Goal: Task Accomplishment & Management: Complete application form

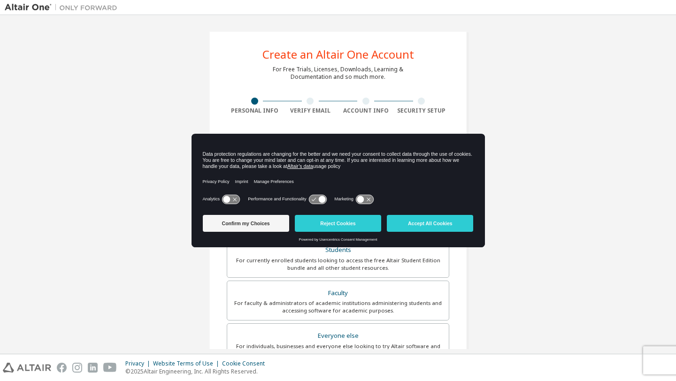
click at [527, 197] on div "Create an Altair One Account For Free Trials, Licenses, Downloads, Learning & D…" at bounding box center [338, 268] width 666 height 497
click at [442, 225] on button "Accept All Cookies" at bounding box center [430, 223] width 86 height 17
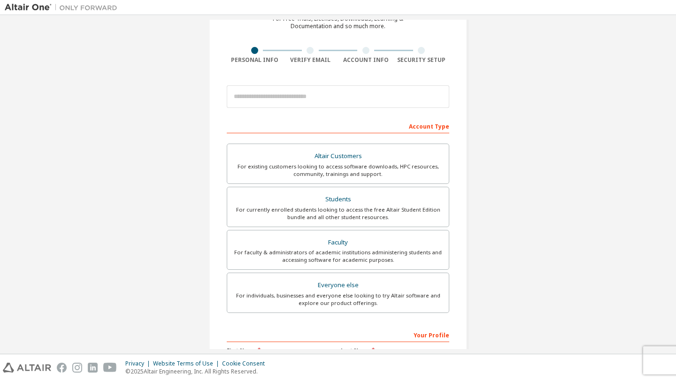
scroll to position [56, 0]
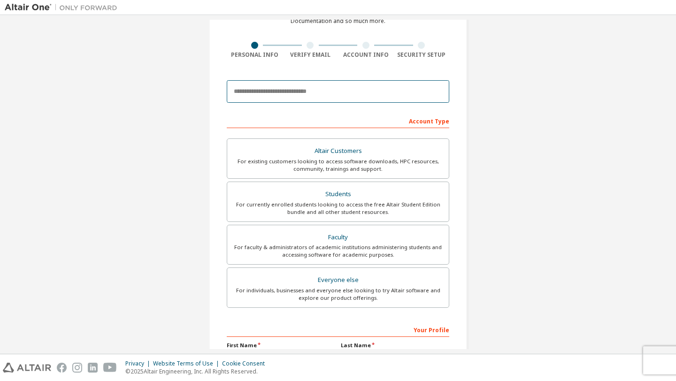
click at [368, 91] on input "email" at bounding box center [338, 91] width 222 height 23
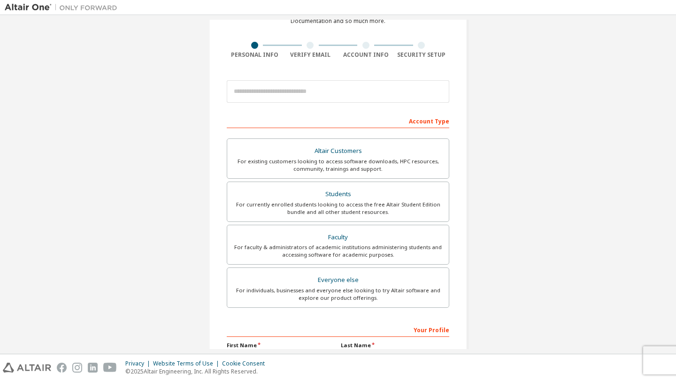
click at [483, 100] on div "Create an Altair One Account For Free Trials, Licenses, Downloads, Learning & D…" at bounding box center [338, 212] width 666 height 497
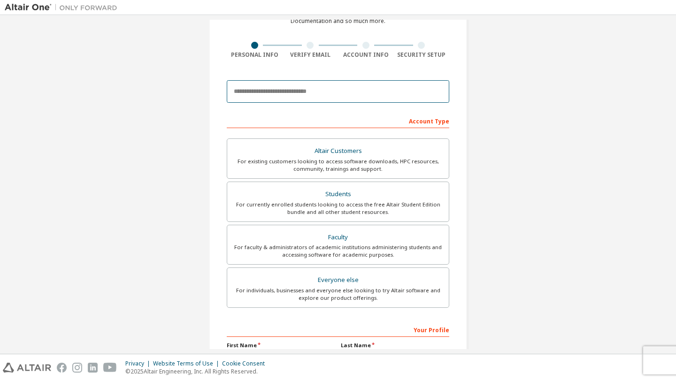
click at [392, 98] on input "email" at bounding box center [338, 91] width 222 height 23
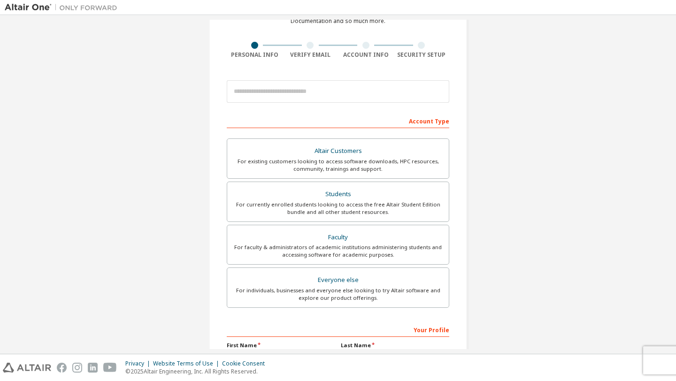
click at [520, 170] on div "Create an Altair One Account For Free Trials, Licenses, Downloads, Learning & D…" at bounding box center [338, 212] width 666 height 497
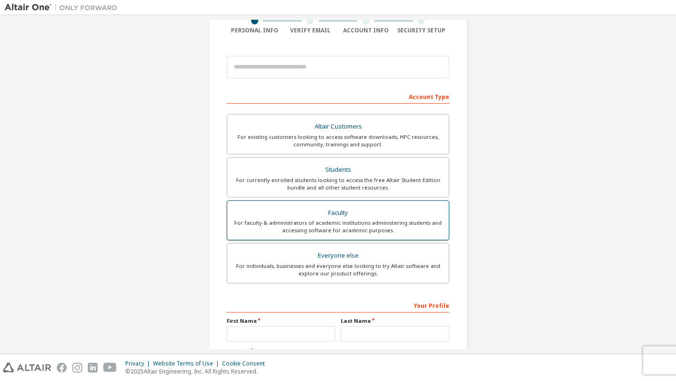
scroll to position [78, 0]
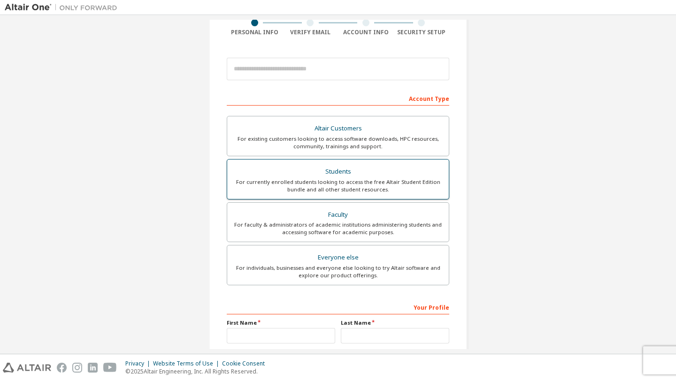
click at [383, 187] on div "For currently enrolled students looking to access the free Altair Student Editi…" at bounding box center [338, 185] width 210 height 15
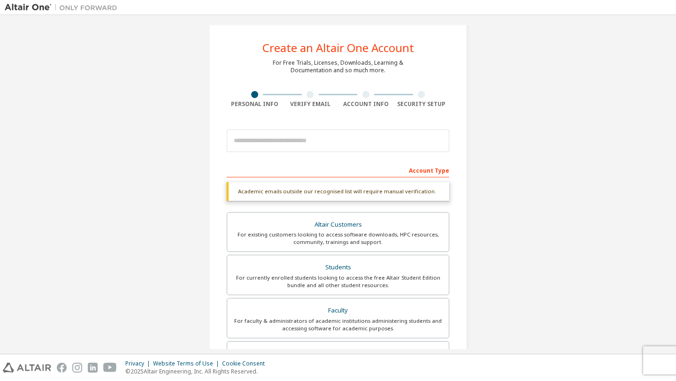
scroll to position [0, 0]
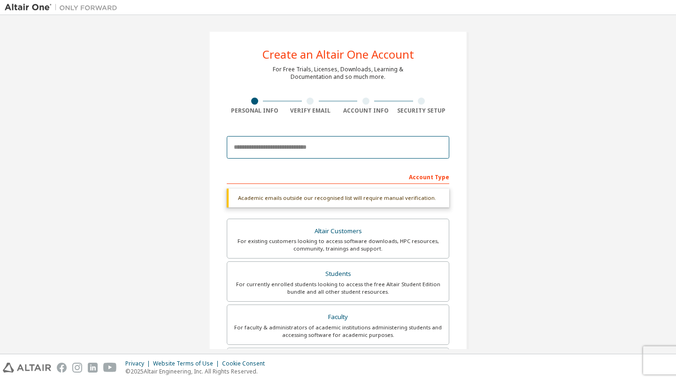
click at [361, 149] on input "email" at bounding box center [338, 147] width 222 height 23
click at [351, 143] on input "email" at bounding box center [338, 147] width 222 height 23
click at [363, 147] on input "email" at bounding box center [338, 147] width 222 height 23
type input "**********"
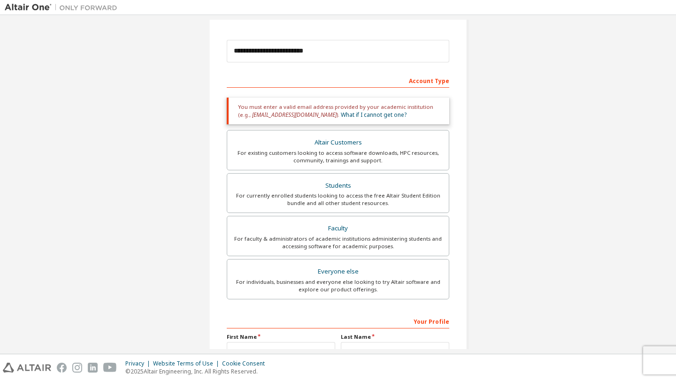
scroll to position [94, 0]
